Goal: Transaction & Acquisition: Purchase product/service

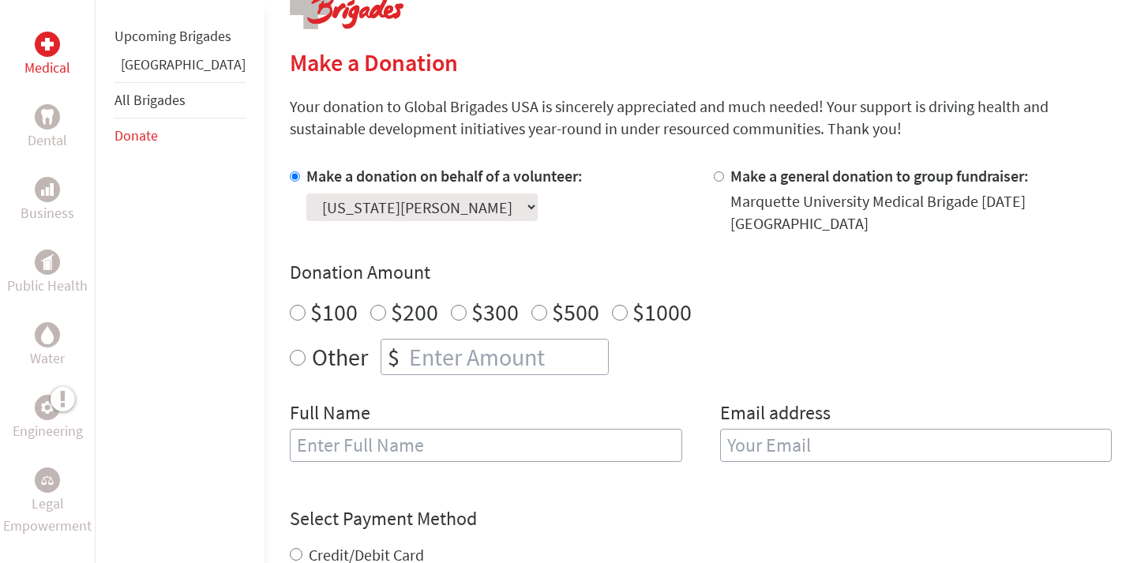
scroll to position [347, 0]
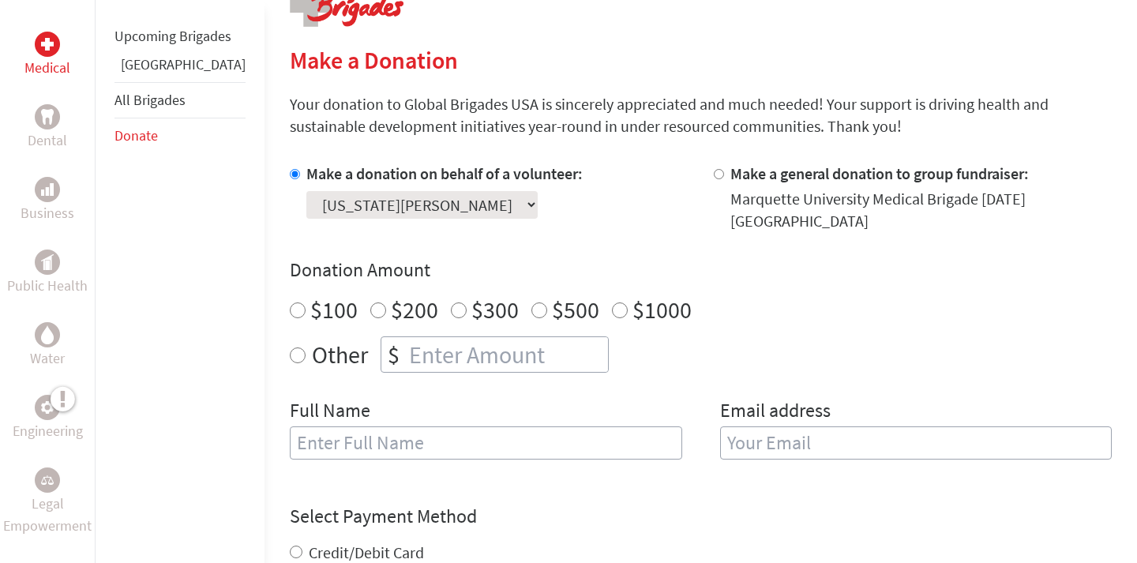
radio input "true"
click at [503, 349] on input "number" at bounding box center [507, 354] width 202 height 35
type input "700"
click at [714, 338] on div "Other $ 700" at bounding box center [701, 354] width 822 height 36
click at [557, 426] on input "text" at bounding box center [486, 442] width 392 height 33
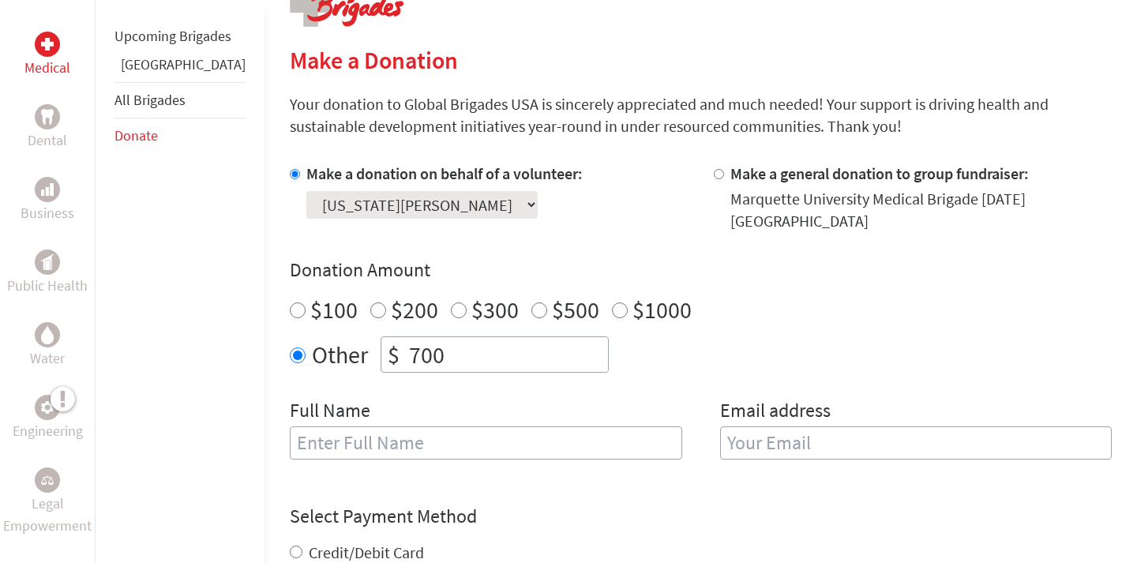
click at [529, 430] on input "text" at bounding box center [486, 442] width 392 height 33
type input "[US_STATE][PERSON_NAME]"
click at [796, 436] on input "email" at bounding box center [916, 442] width 392 height 33
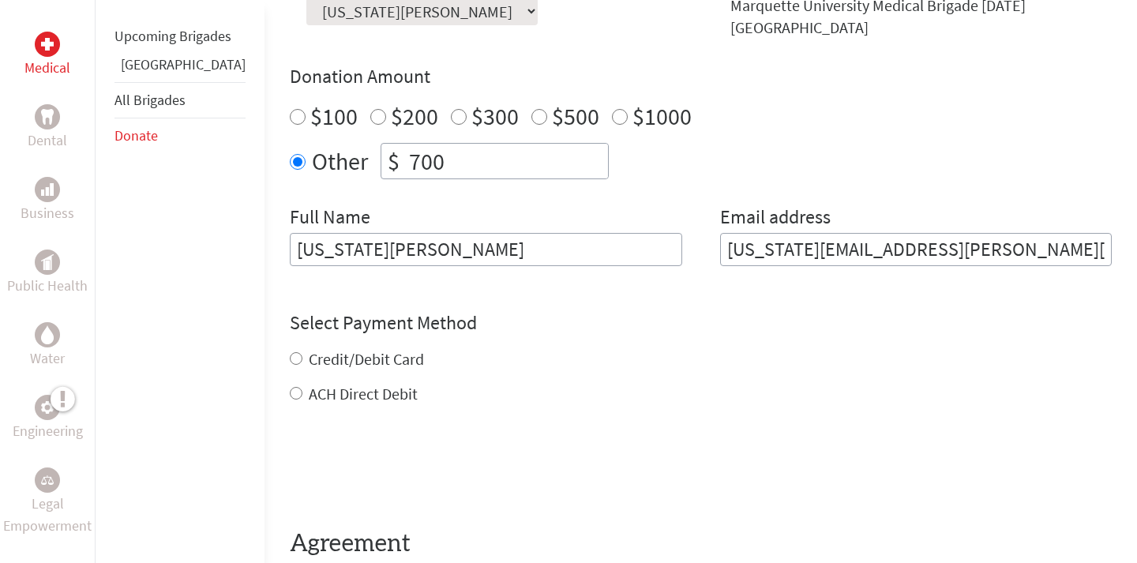
scroll to position [593, 0]
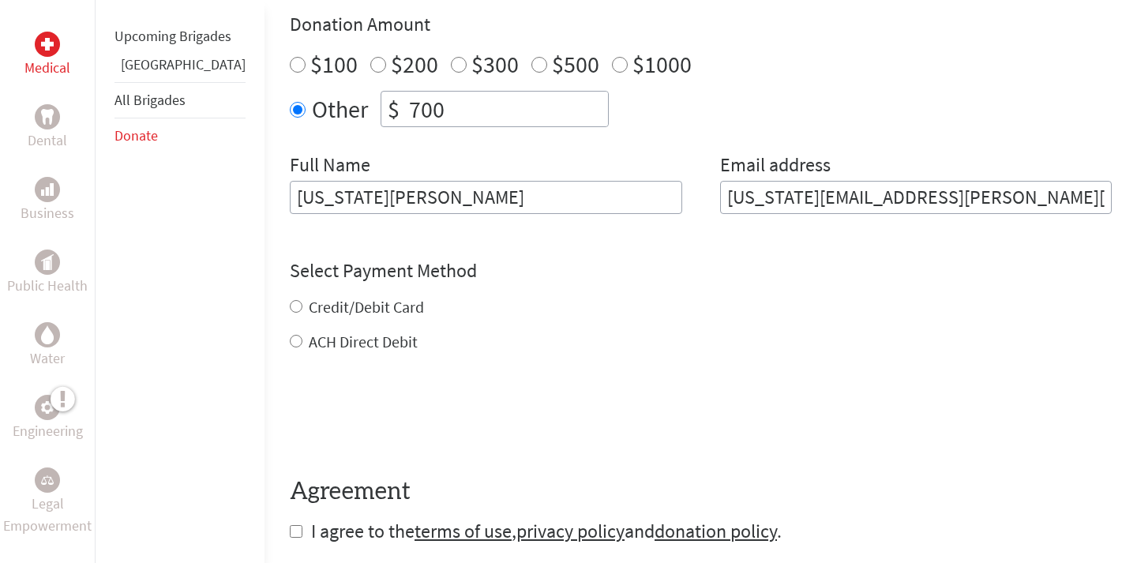
type input "[US_STATE][EMAIL_ADDRESS][PERSON_NAME][DOMAIN_NAME]"
click at [290, 329] on form "Make a donation on behalf of a volunteer: Select a volunteer... [PERSON_NAME] […" at bounding box center [701, 230] width 822 height 627
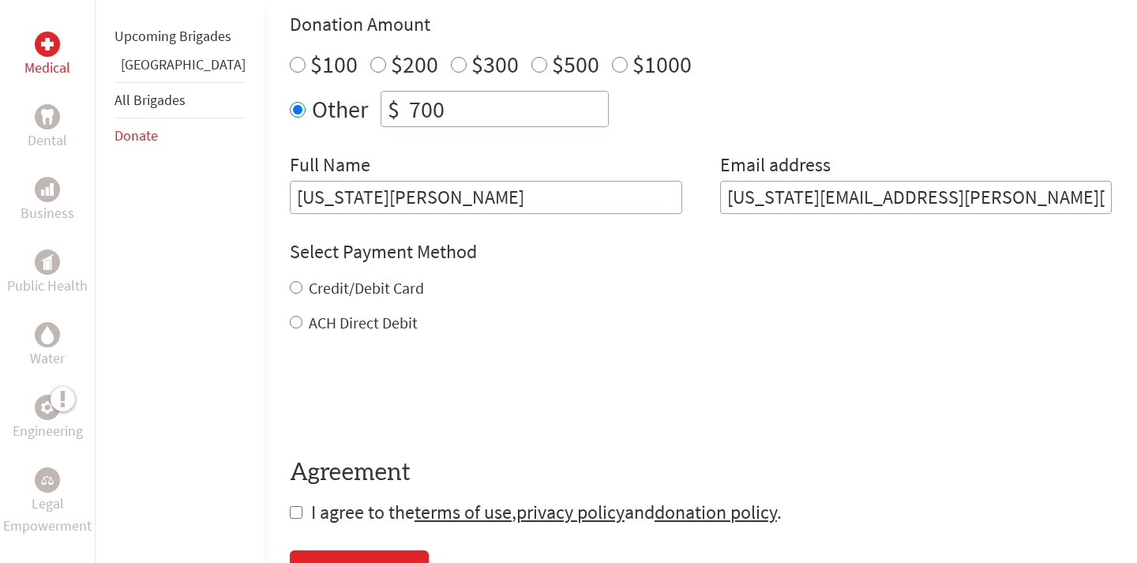
click at [290, 316] on input "ACH Direct Debit" at bounding box center [296, 322] width 13 height 13
radio input "true"
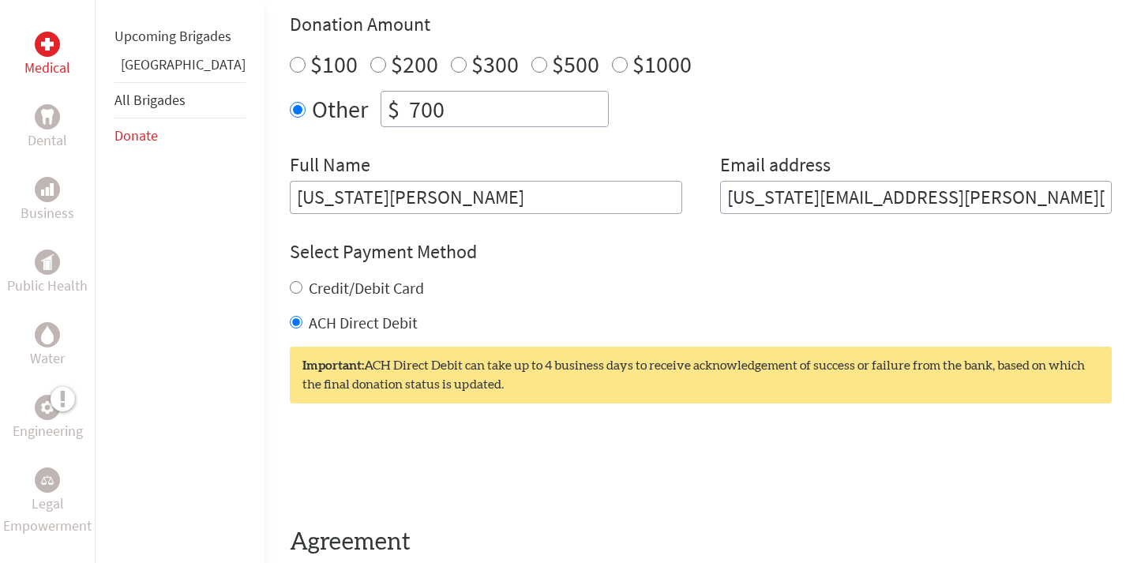
click at [290, 281] on input "Credit/Debit Card" at bounding box center [296, 287] width 13 height 13
radio input "true"
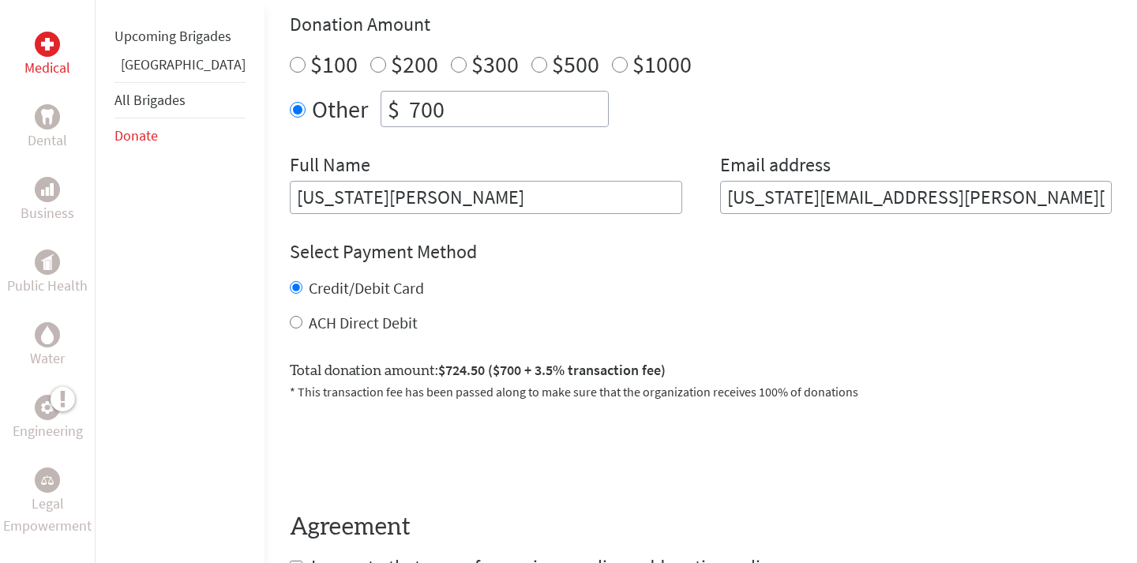
click at [290, 316] on input "ACH Direct Debit" at bounding box center [296, 322] width 13 height 13
radio input "true"
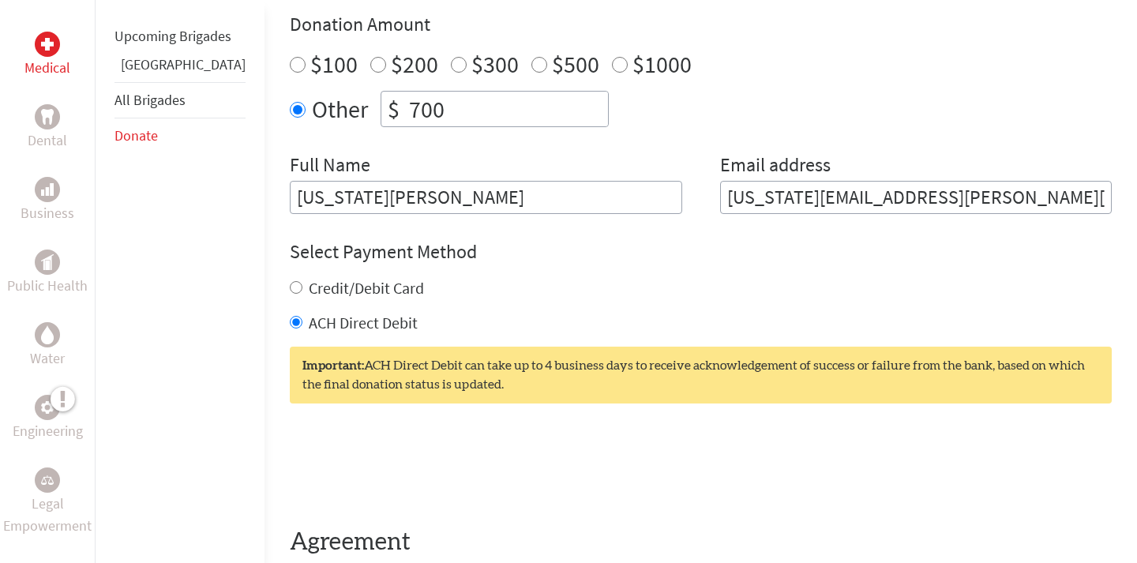
click at [290, 281] on input "Credit/Debit Card" at bounding box center [296, 287] width 13 height 13
radio input "true"
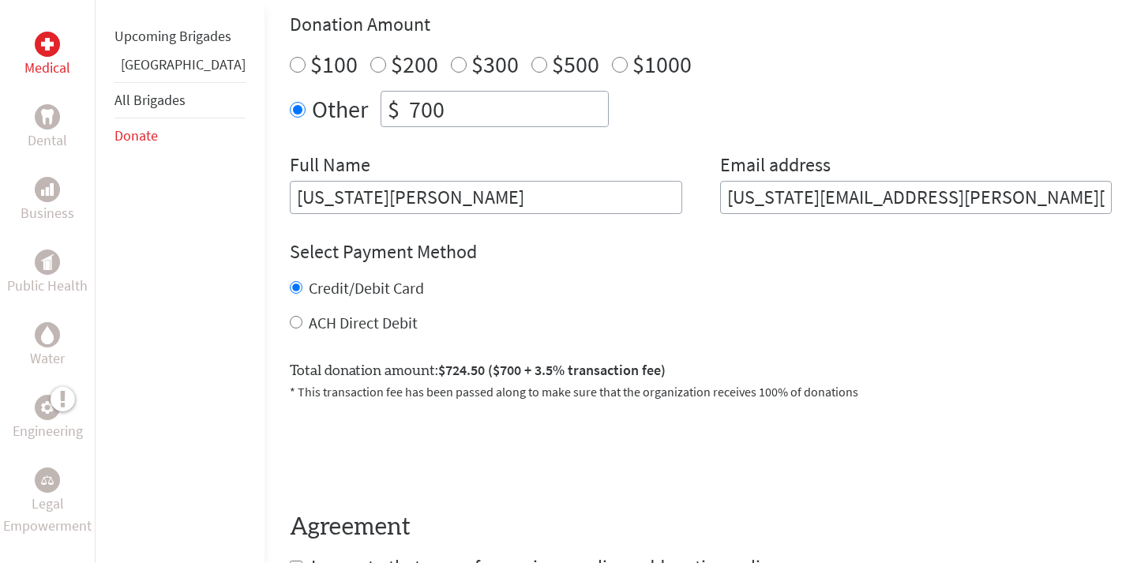
click at [290, 316] on input "ACH Direct Debit" at bounding box center [296, 322] width 13 height 13
radio input "true"
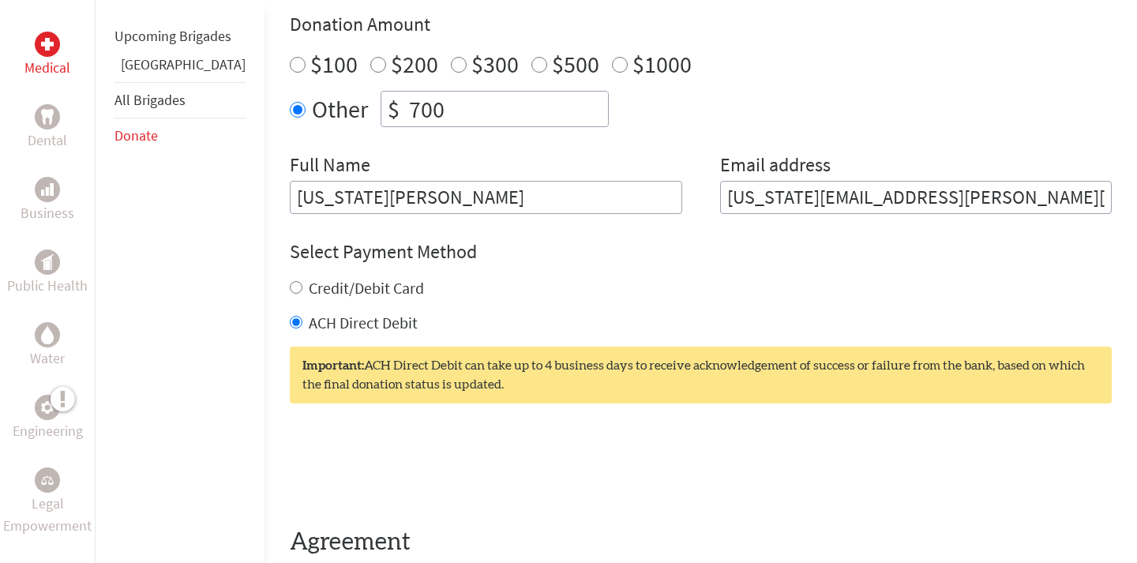
click at [290, 281] on input "Credit/Debit Card" at bounding box center [296, 287] width 13 height 13
radio input "true"
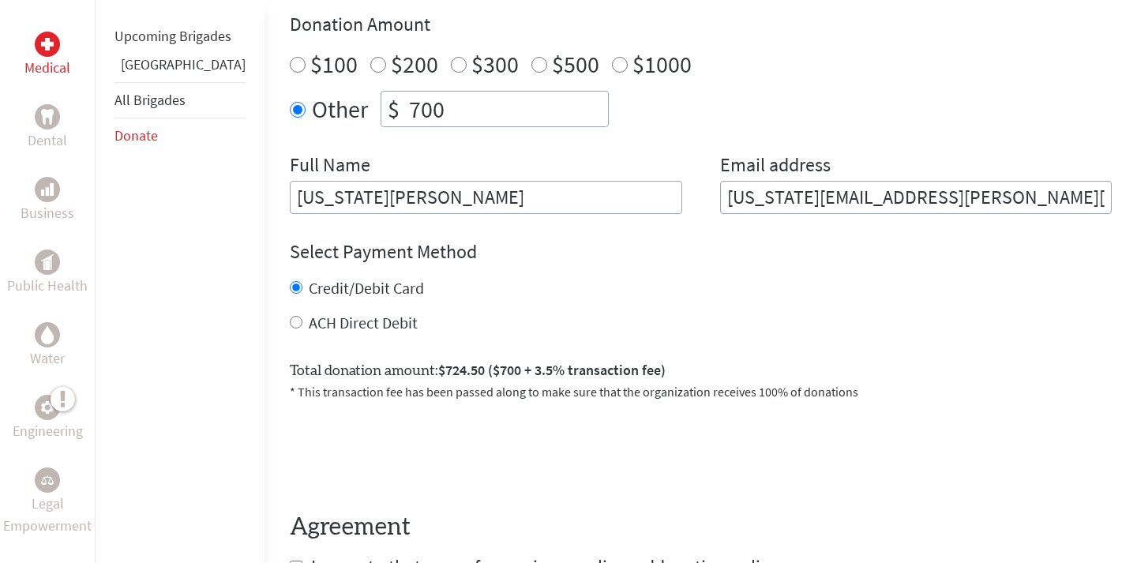
click at [290, 316] on input "ACH Direct Debit" at bounding box center [296, 322] width 13 height 13
radio input "true"
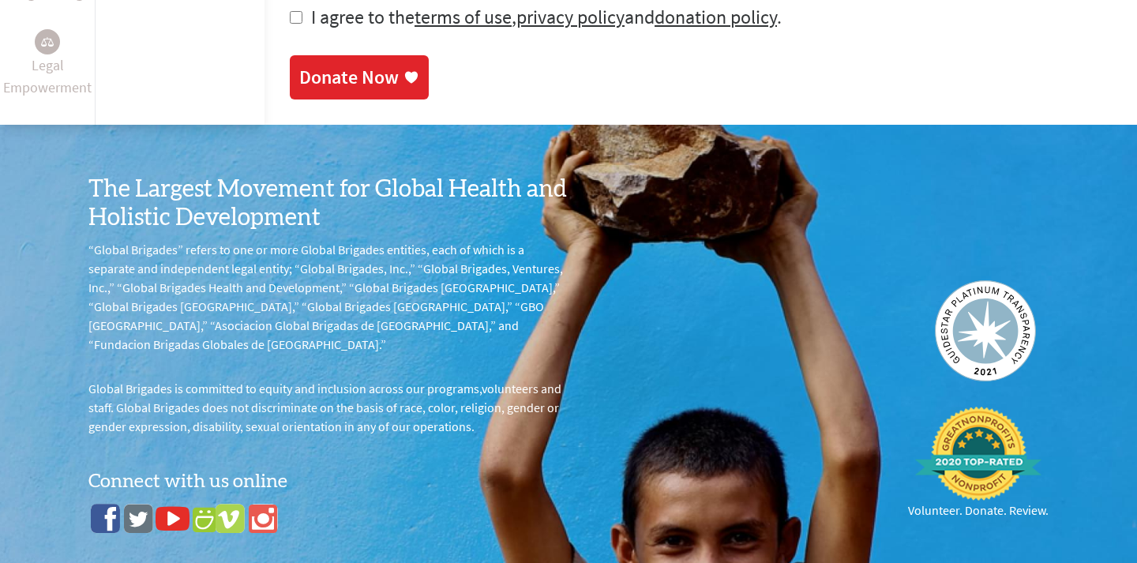
scroll to position [771, 0]
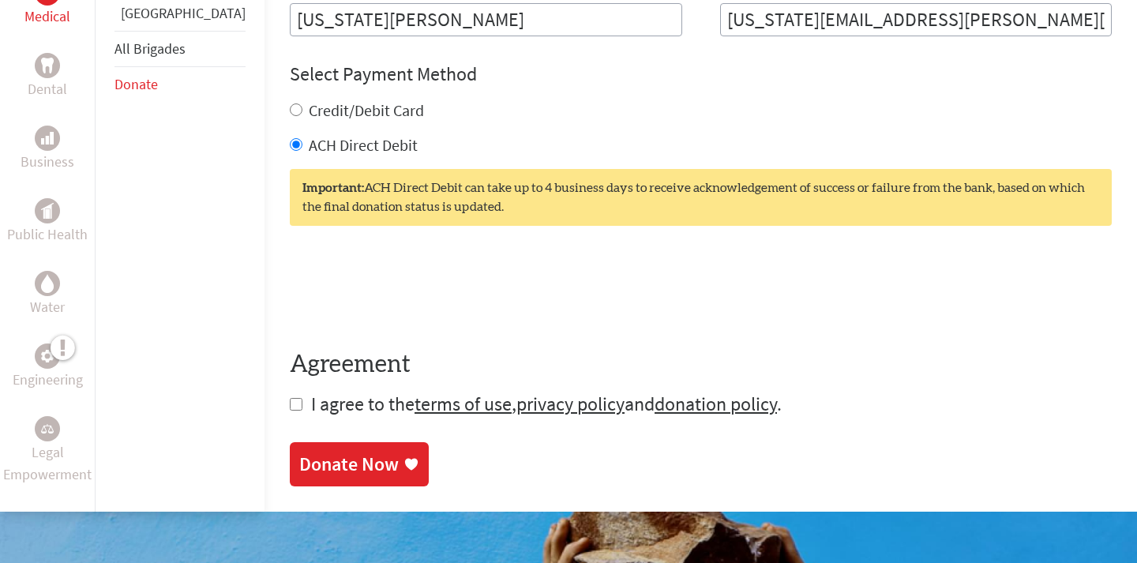
click at [238, 387] on div "Medical Dental Business Public Health Water Engineering Legal Empowerment Upcom…" at bounding box center [568, 18] width 1137 height 988
click at [290, 388] on form "Make a donation on behalf of a volunteer: Select a volunteer... [PERSON_NAME] […" at bounding box center [701, 77] width 822 height 677
click at [290, 398] on input "checkbox" at bounding box center [296, 404] width 13 height 13
checkbox input "true"
click at [312, 444] on link "Donate Now" at bounding box center [359, 466] width 139 height 44
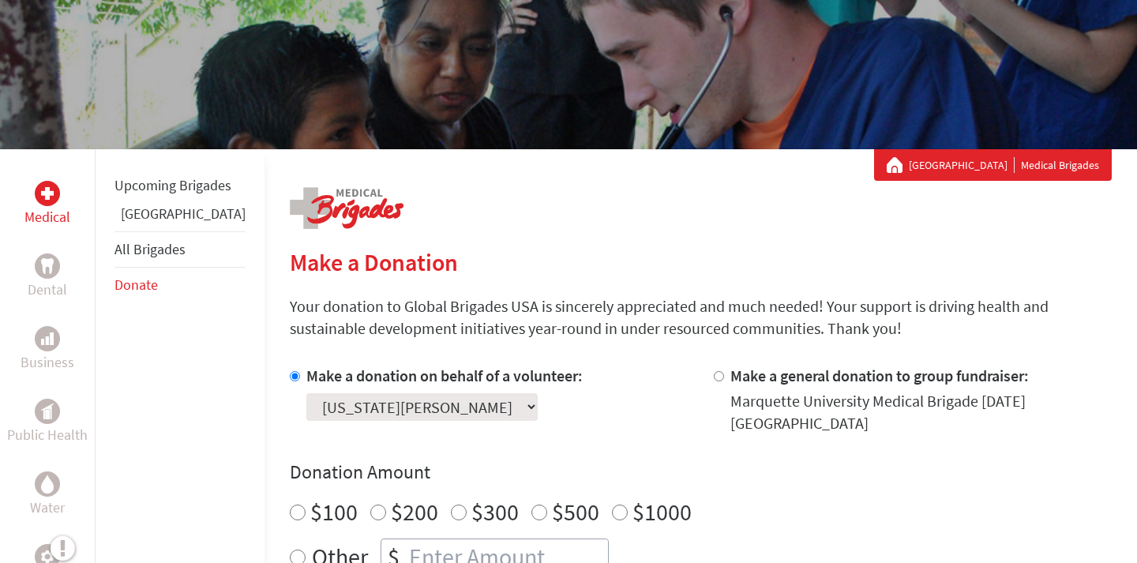
scroll to position [39, 0]
